Goal: Task Accomplishment & Management: Complete application form

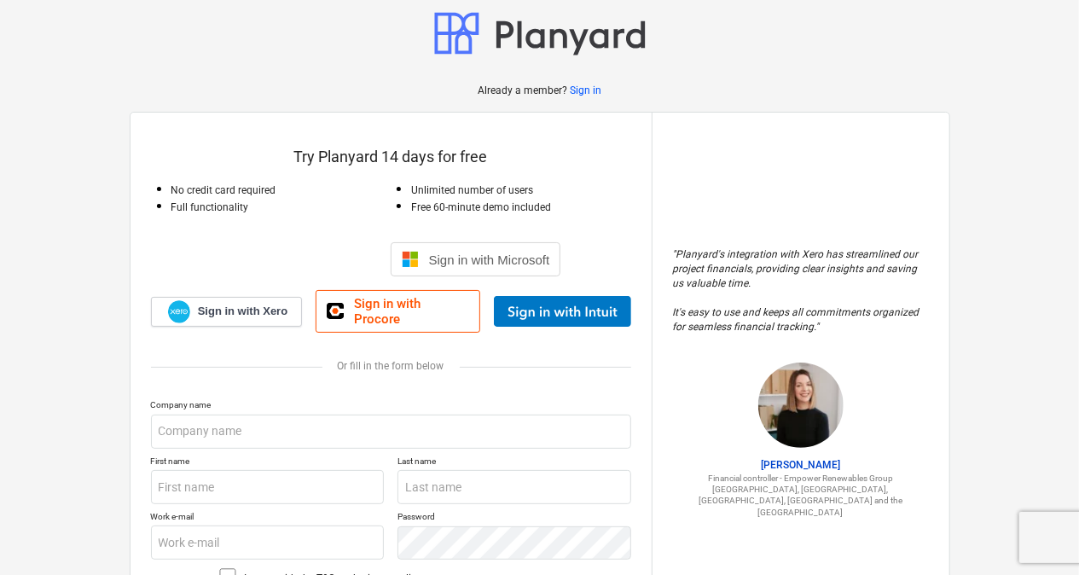
scroll to position [12, 0]
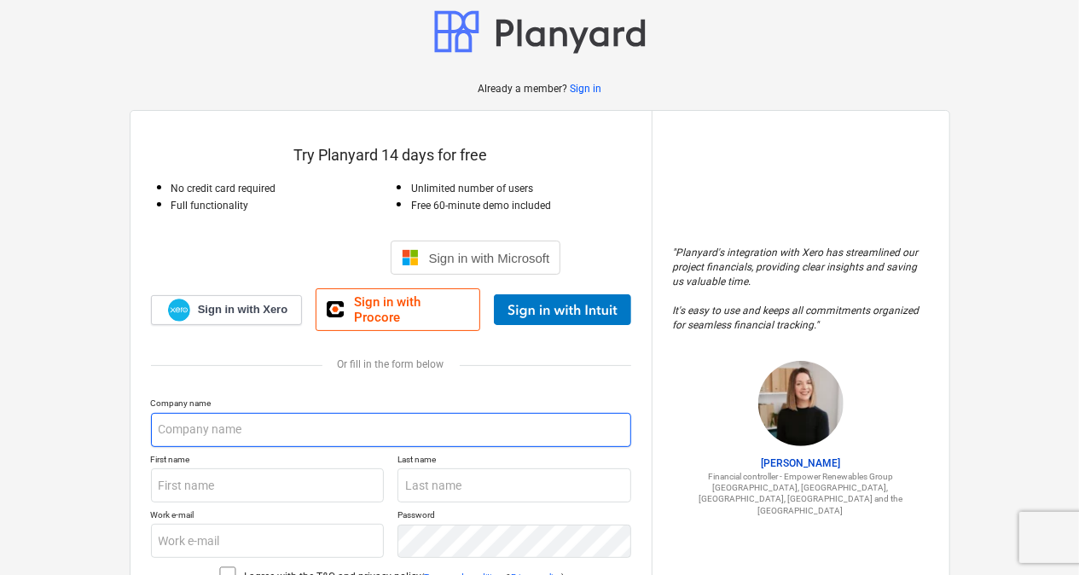
click at [276, 418] on input "text" at bounding box center [391, 430] width 480 height 34
type input "GOOD [PERSON_NAME] SERVICES"
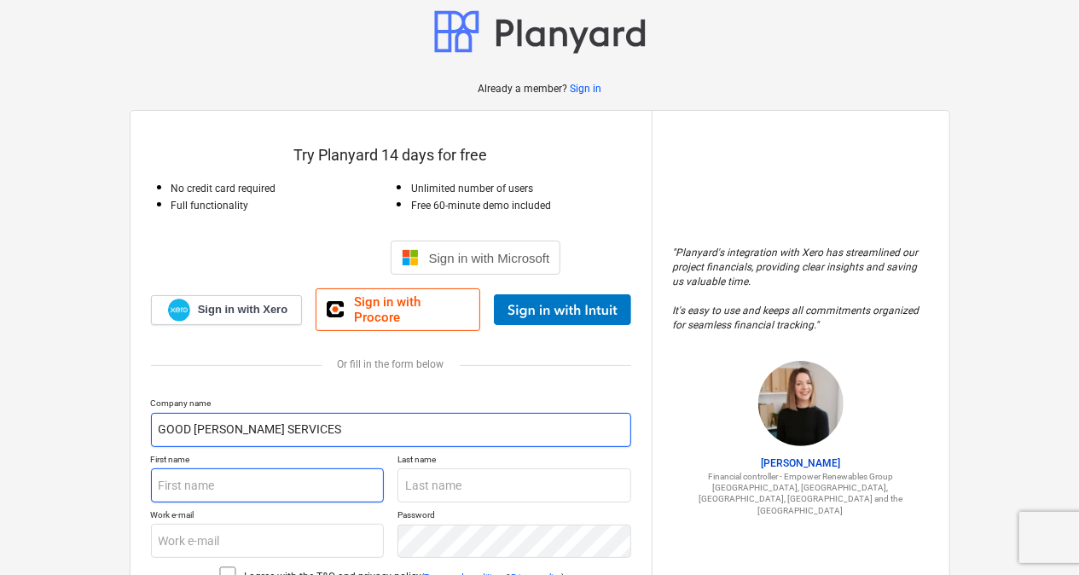
type input "[PERSON_NAME]"
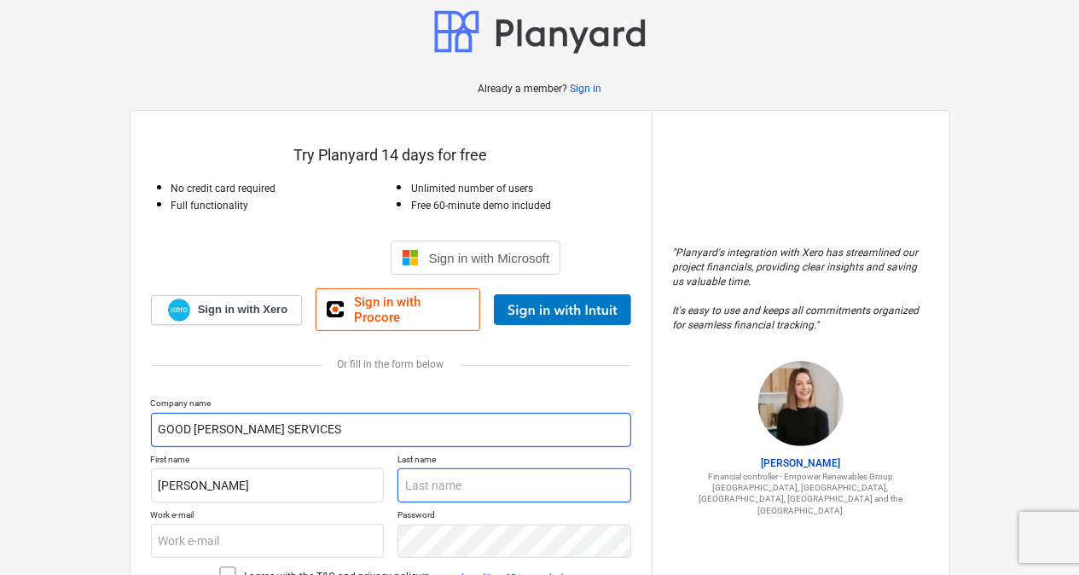
type input "[PERSON_NAME]"
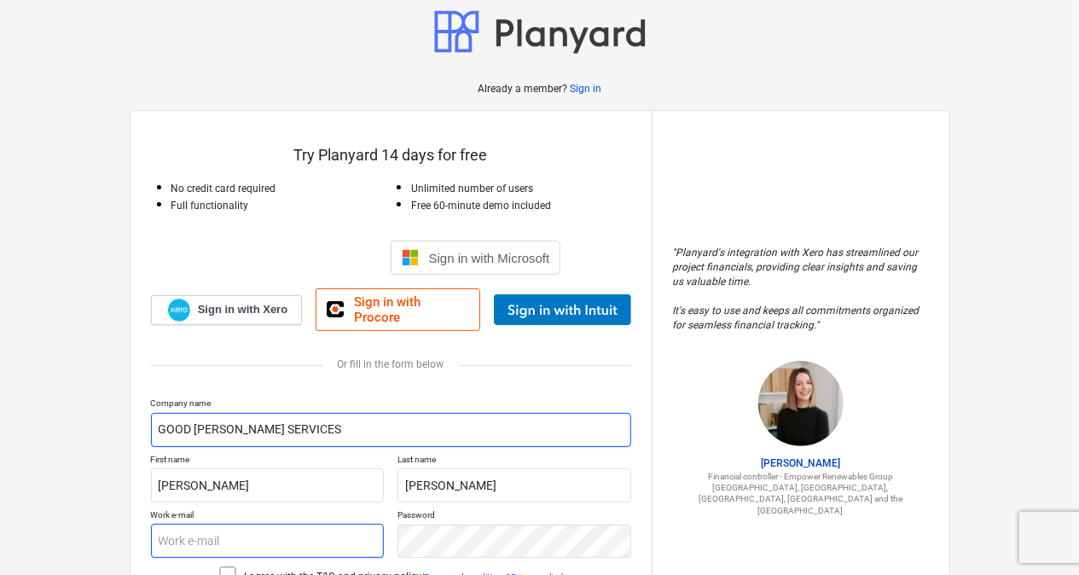
type input "[EMAIL_ADDRESS][DOMAIN_NAME]"
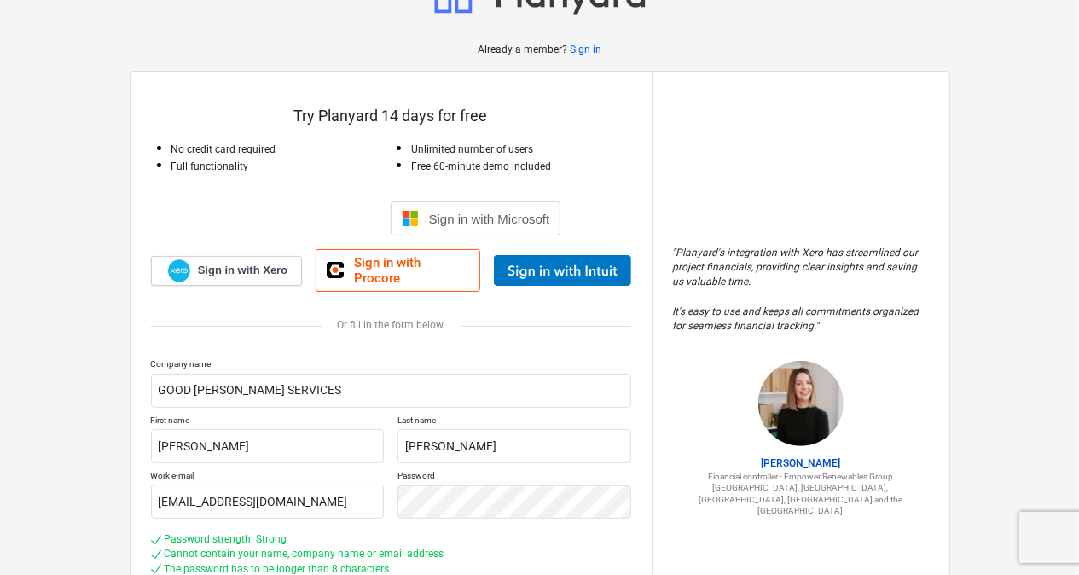
scroll to position [212, 0]
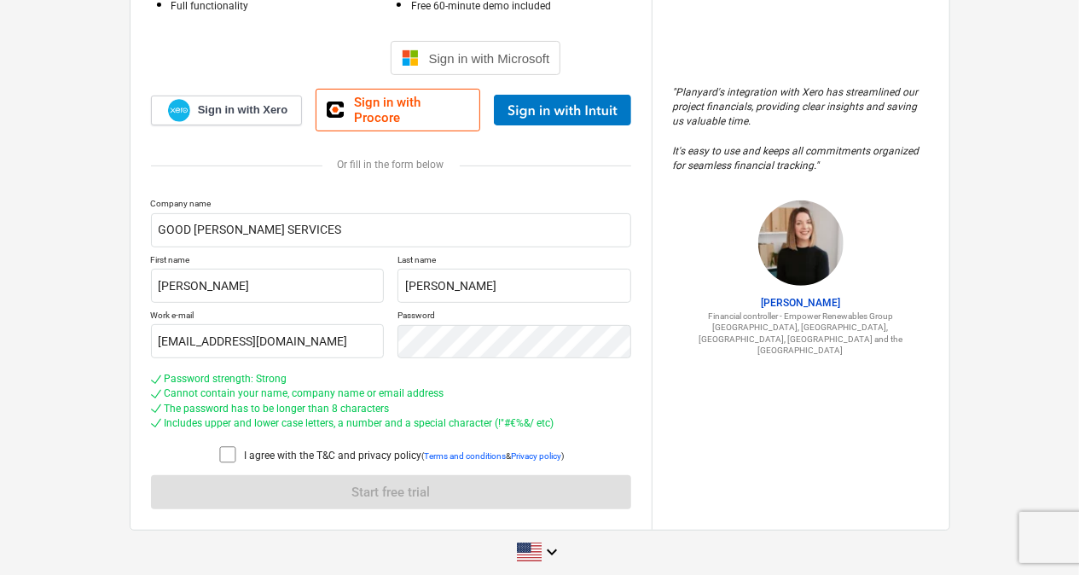
click at [230, 444] on icon at bounding box center [228, 454] width 20 height 20
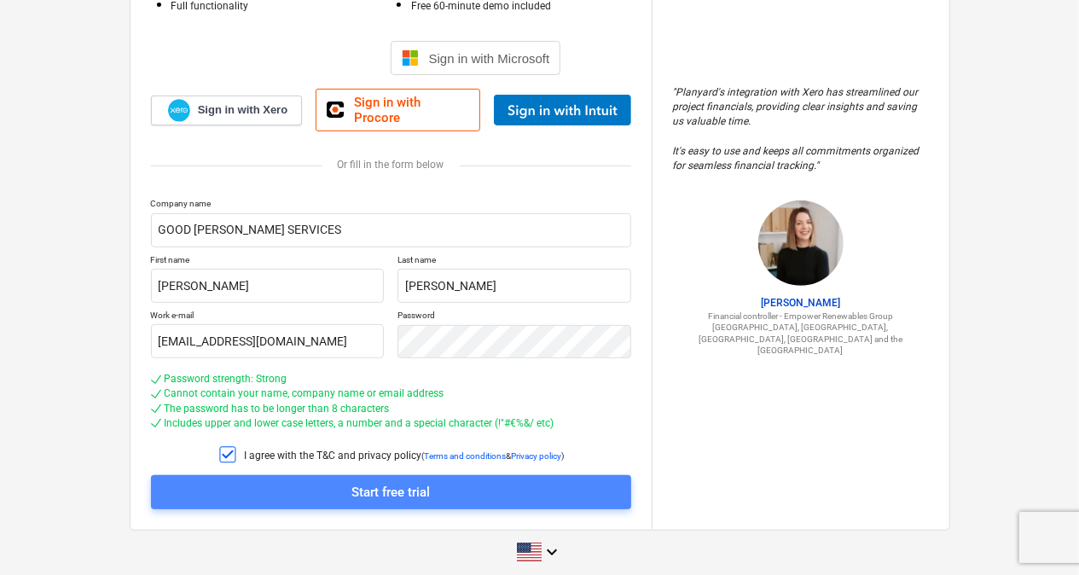
click at [361, 475] on button "Start free trial" at bounding box center [391, 492] width 480 height 34
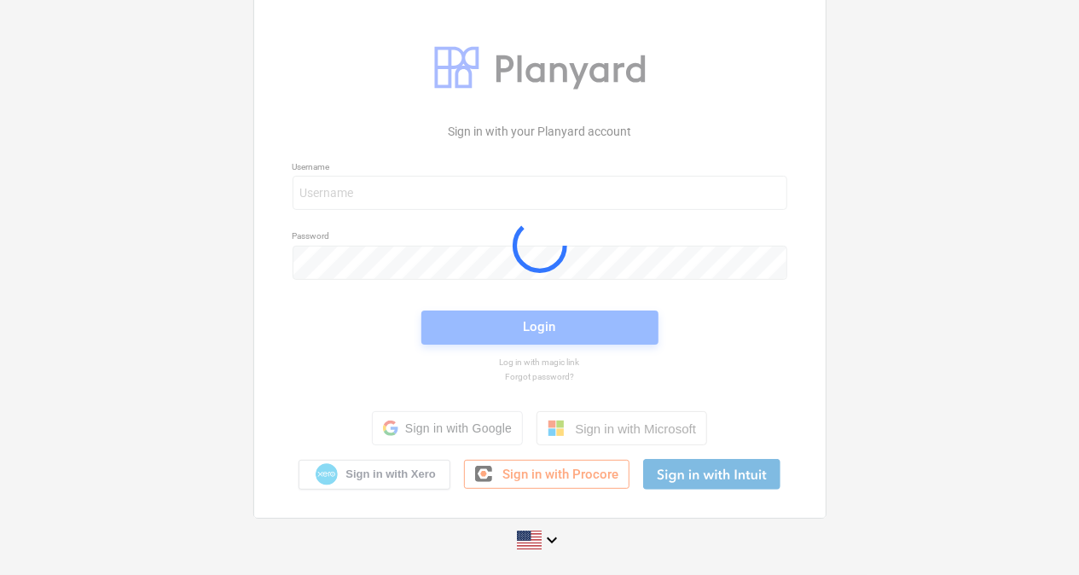
scroll to position [20, 0]
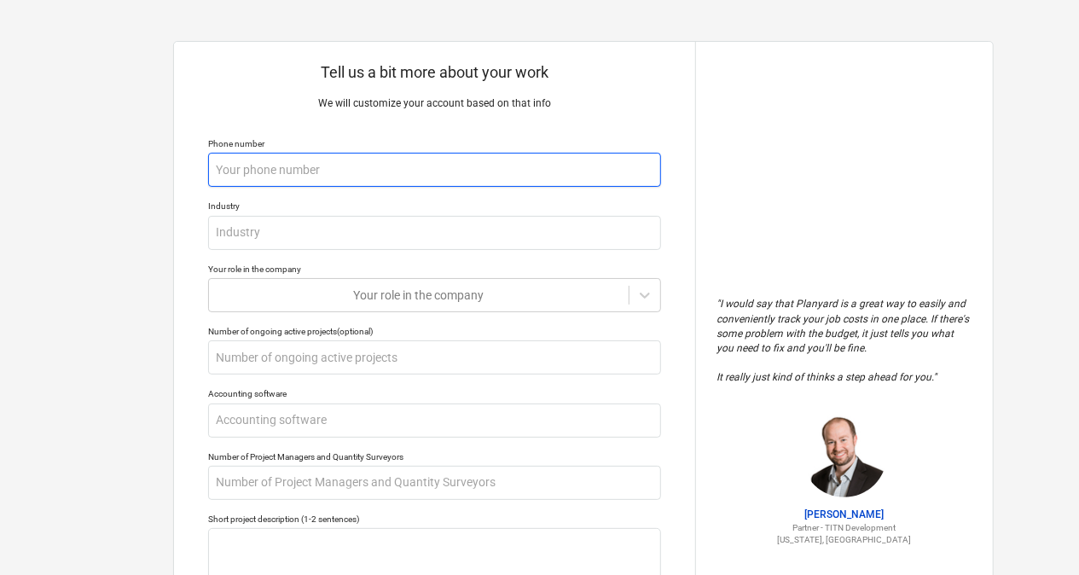
click at [401, 171] on input "text" at bounding box center [434, 170] width 453 height 34
type textarea "x"
type input "7"
type textarea "x"
type input "75"
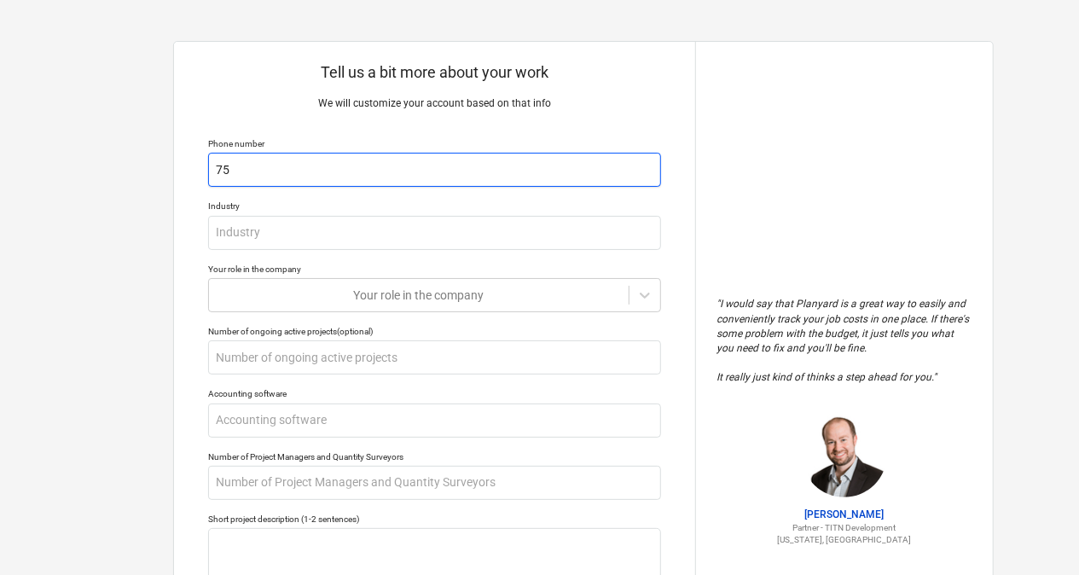
type textarea "x"
type input "757"
type textarea "x"
type input "7575"
type textarea "x"
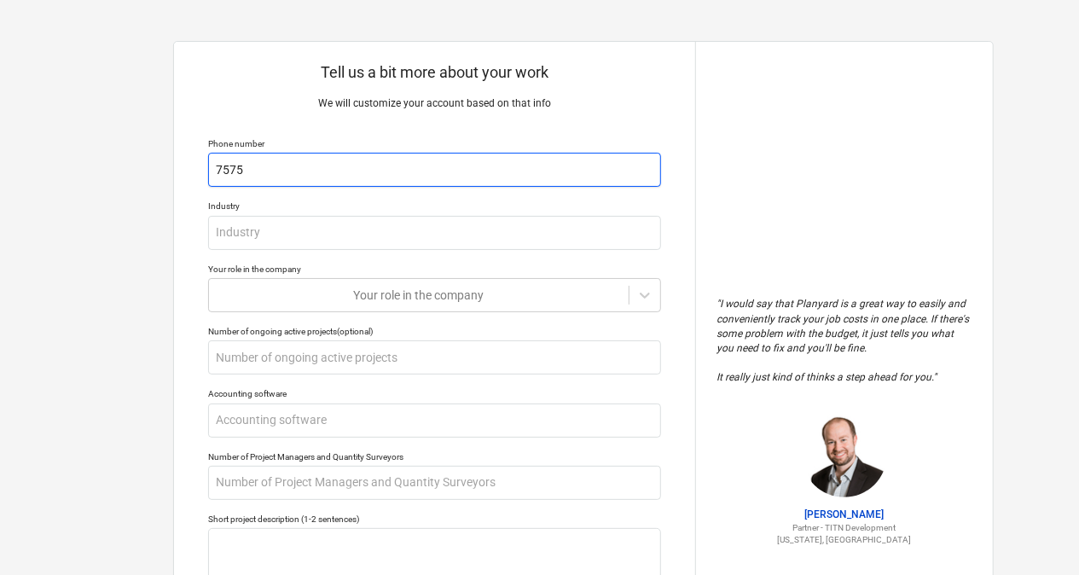
type input "75758"
type textarea "x"
type input "757581"
type textarea "x"
type input "7575813"
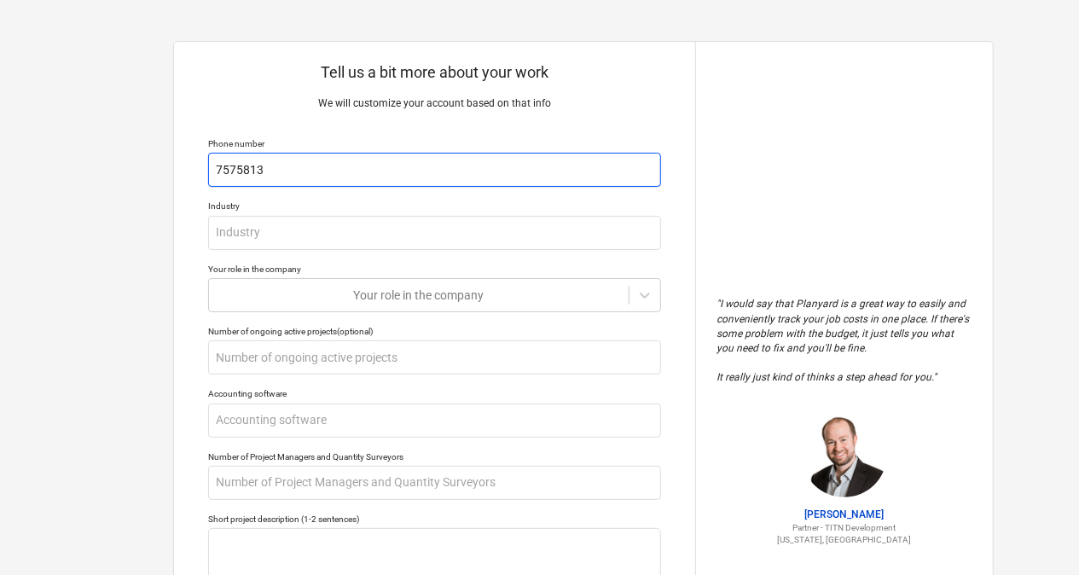
type textarea "x"
type input "75758135"
type textarea "x"
type input "757581357"
type textarea "x"
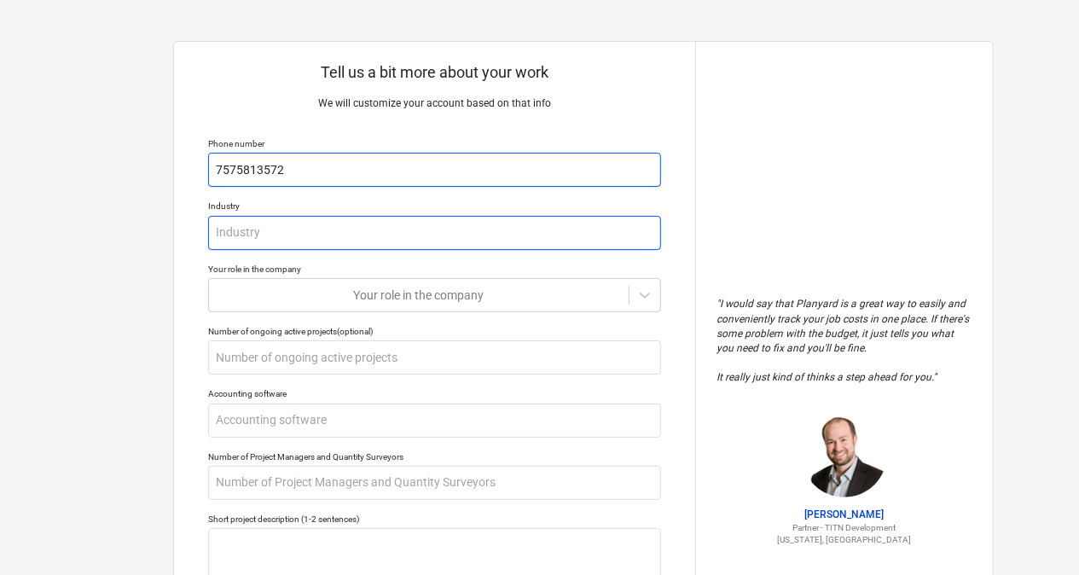
type input "7575813572"
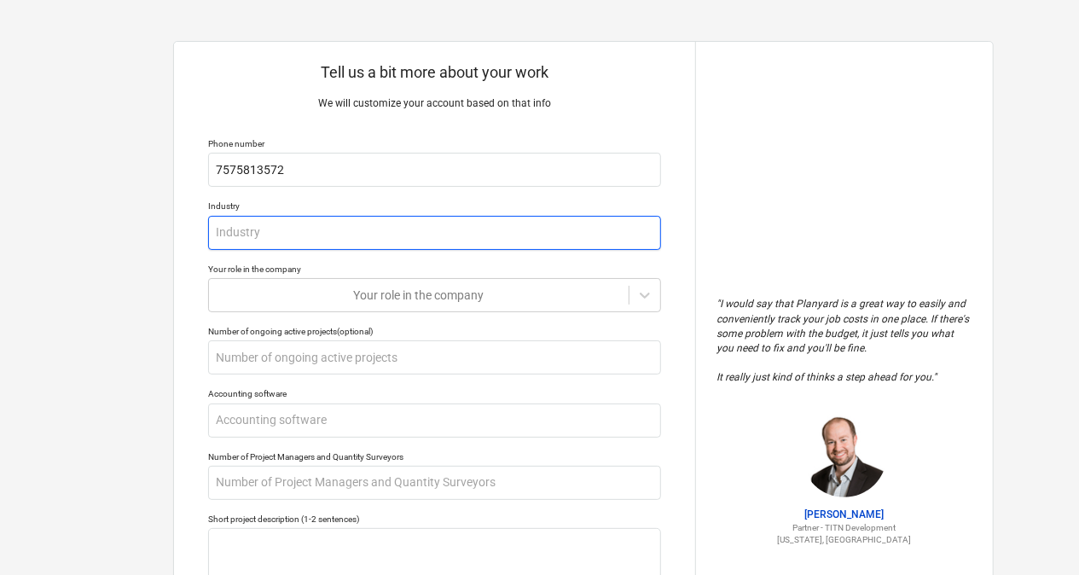
click at [293, 237] on input "text" at bounding box center [434, 233] width 453 height 34
type textarea "x"
type input "C"
type textarea "x"
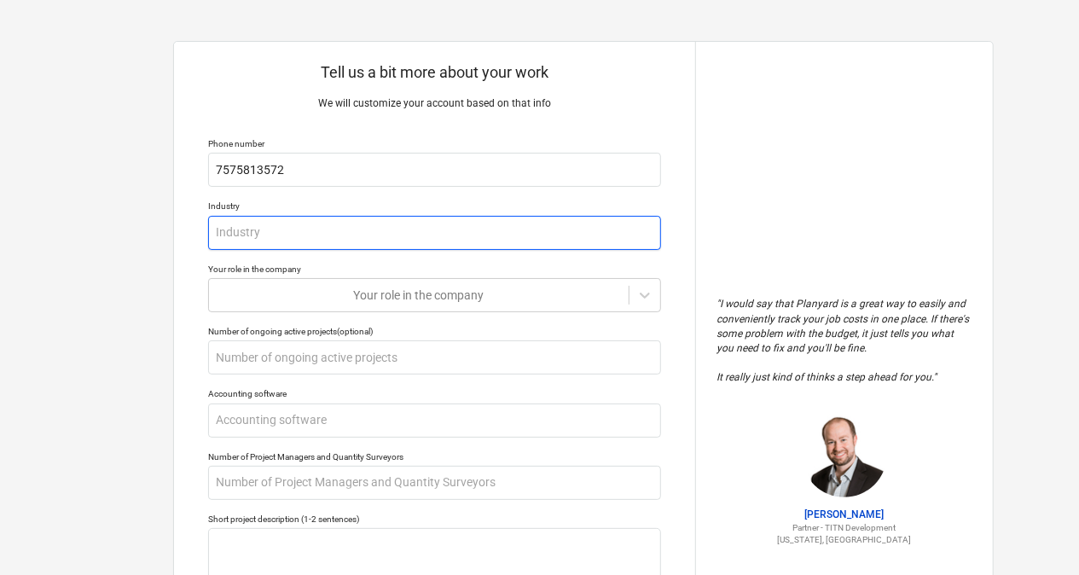
type input "G"
type textarea "x"
type input "Ge"
type textarea "x"
type input "Gen"
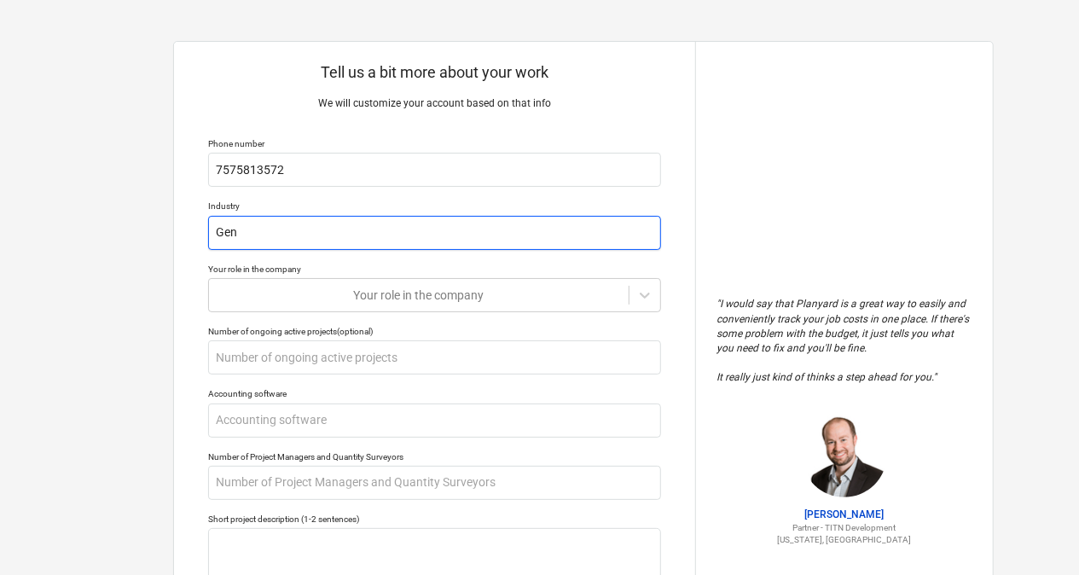
type textarea "x"
type input "Gene"
type textarea "x"
type input "Gener"
type textarea "x"
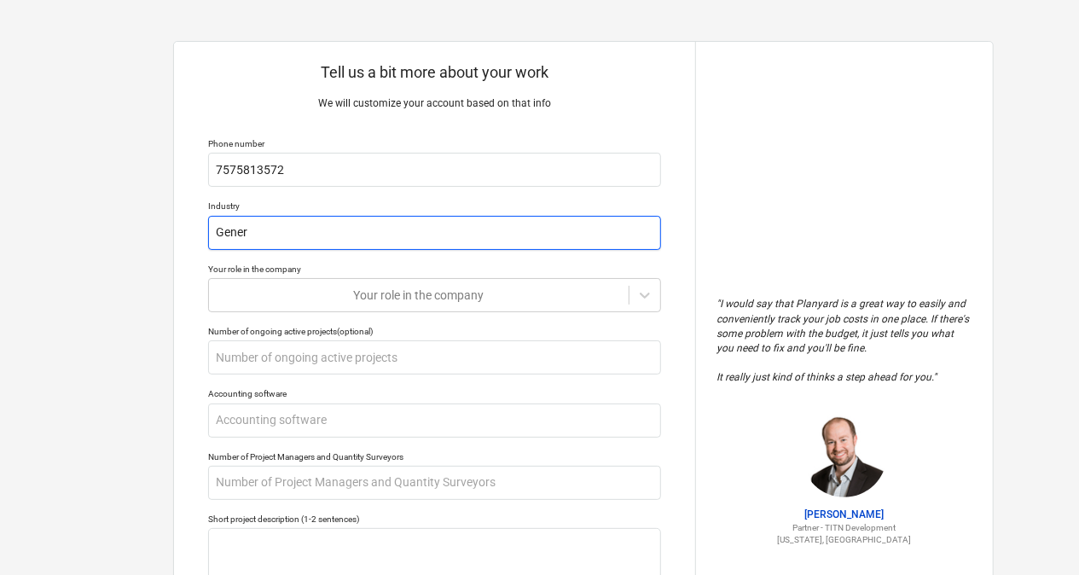
type input "Genera"
type textarea "x"
type input "General"
type textarea "x"
type input "General C"
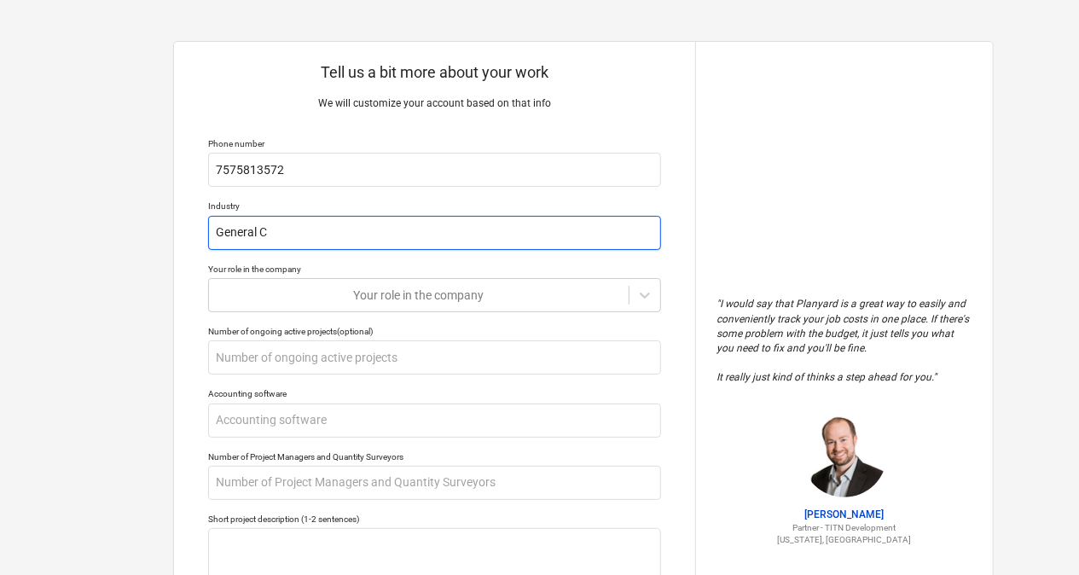
type textarea "x"
type input "General Co"
type textarea "x"
type input "General Cont"
type textarea "x"
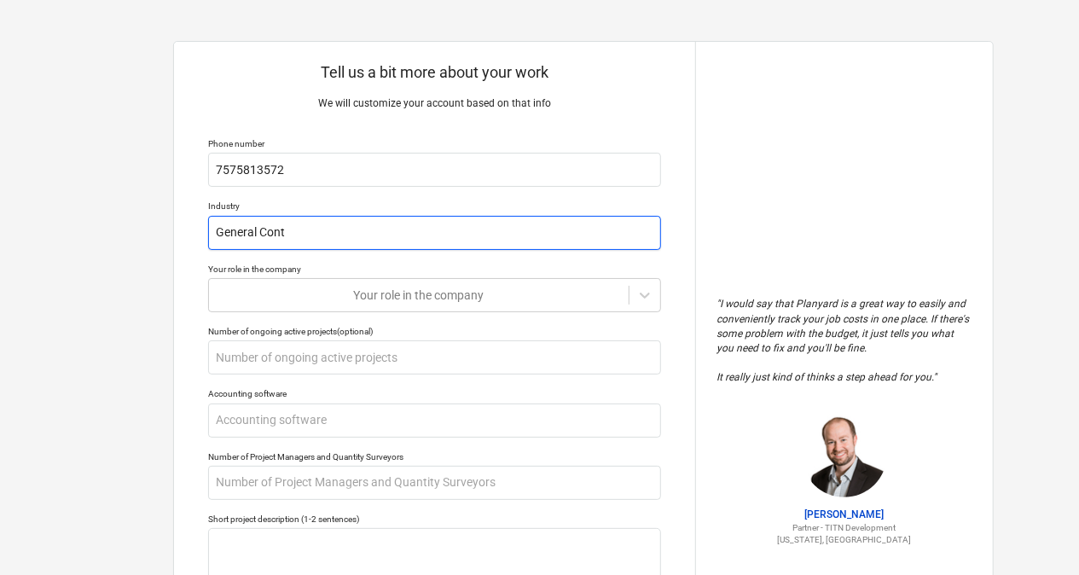
type input "General Contr"
type textarea "x"
type input "General Contra"
type textarea "x"
type input "General Contrac"
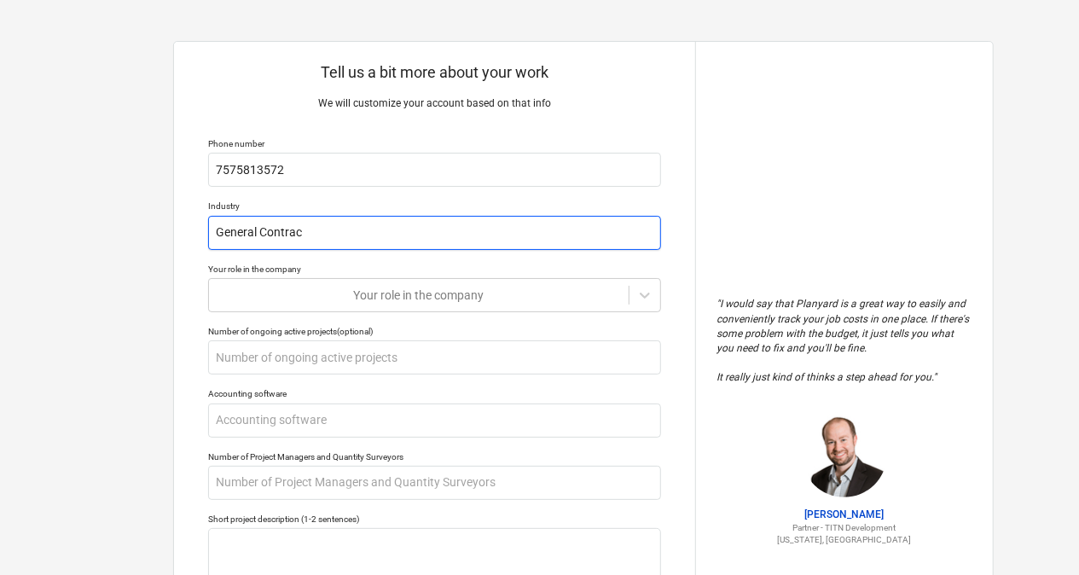
type textarea "x"
type input "General Contract"
type textarea "x"
type input "General Contracti"
type textarea "x"
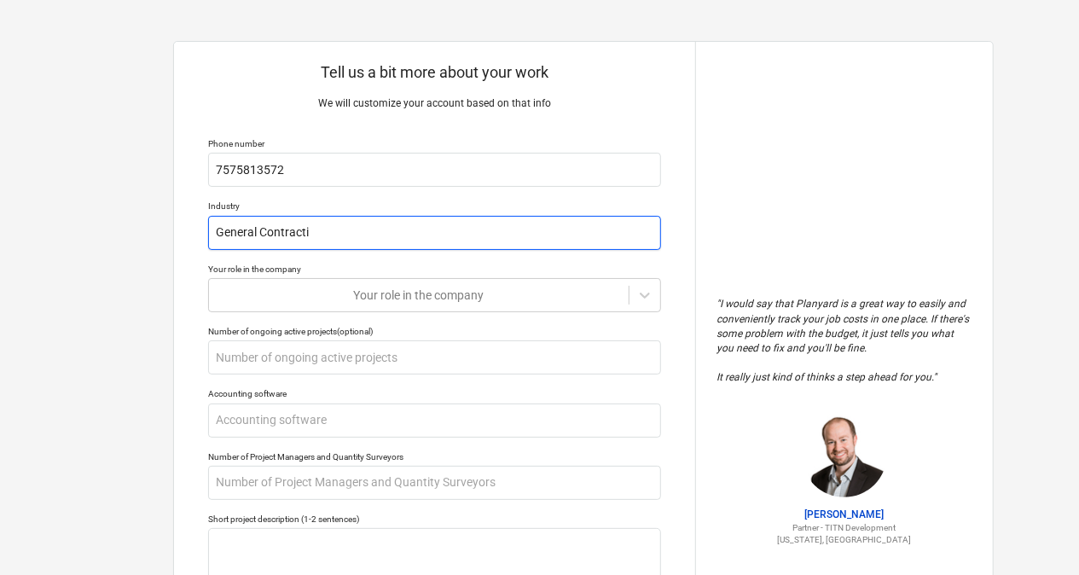
type input "General Contractin"
type textarea "x"
type input "General Contracting"
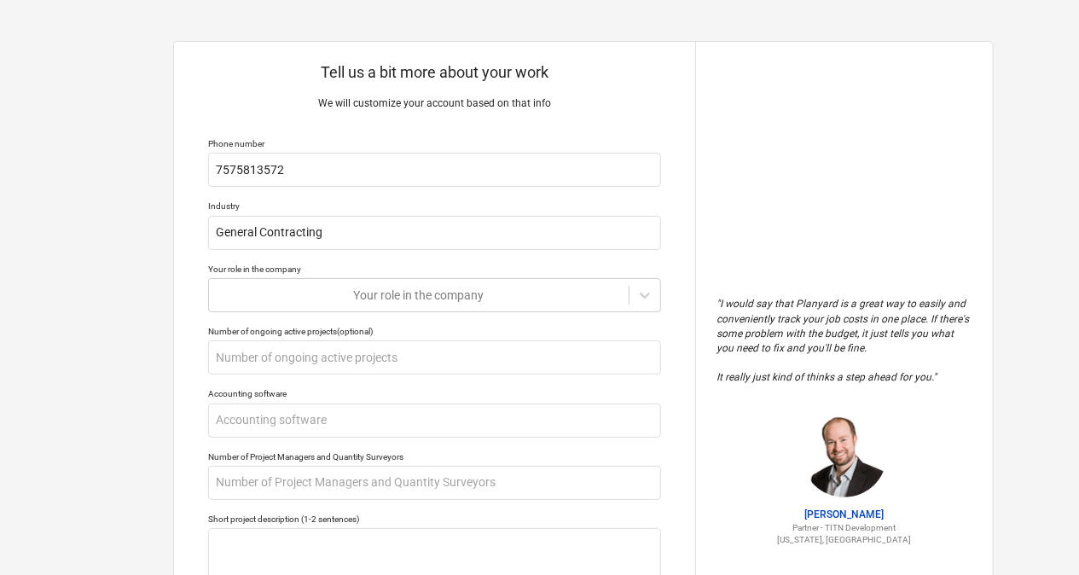
click at [291, 326] on div "Number of ongoing active projects (optional)" at bounding box center [434, 331] width 453 height 11
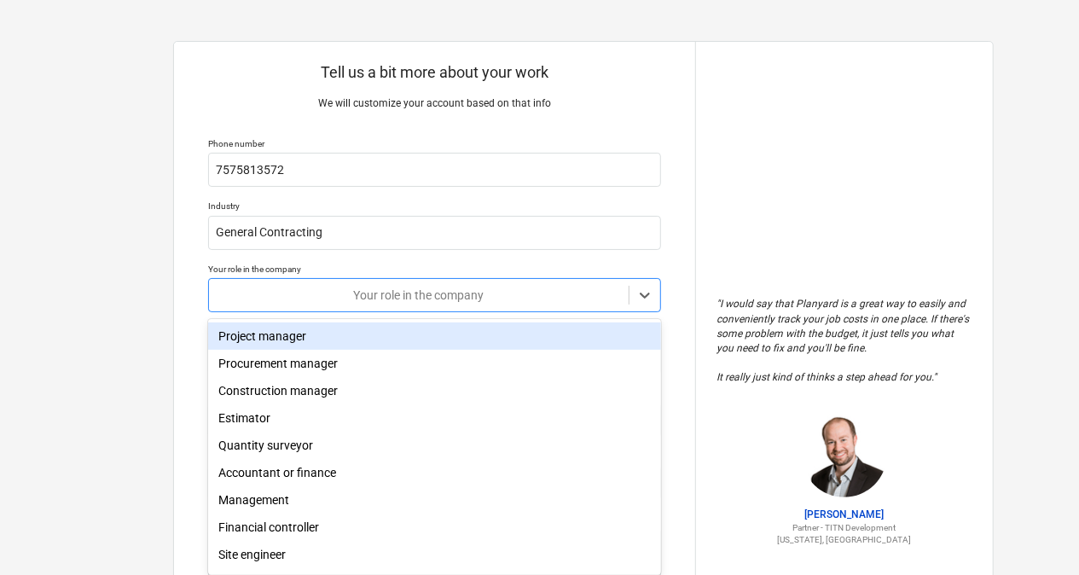
click at [297, 304] on div "Your role in the company" at bounding box center [419, 295] width 420 height 24
click at [293, 338] on div "Project manager" at bounding box center [434, 335] width 453 height 27
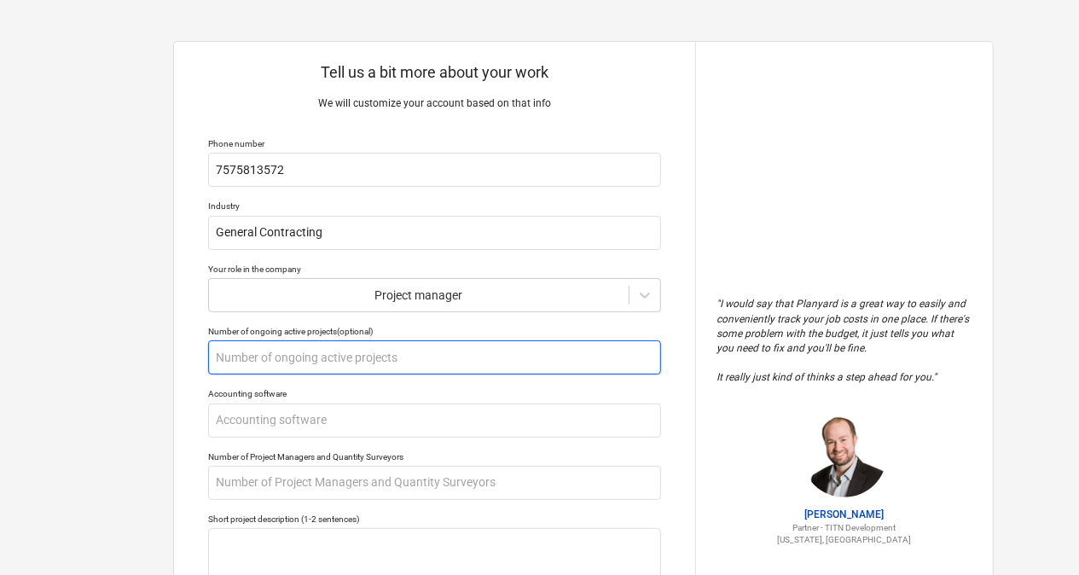
click at [301, 353] on input "text" at bounding box center [434, 357] width 453 height 34
type textarea "x"
type input "4"
